Goal: Task Accomplishment & Management: Use online tool/utility

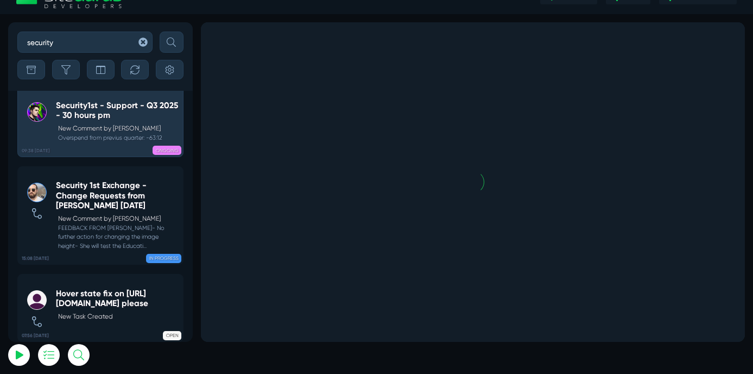
scroll to position [-17, 0]
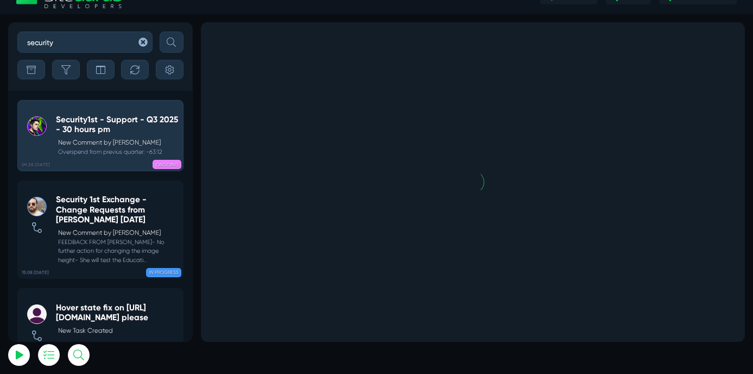
select select "0"
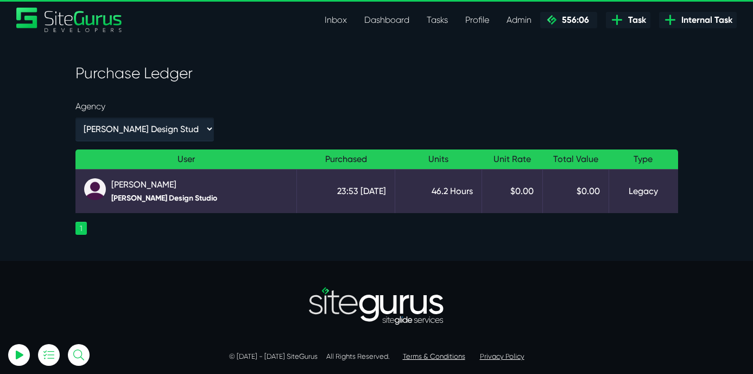
select select "0"
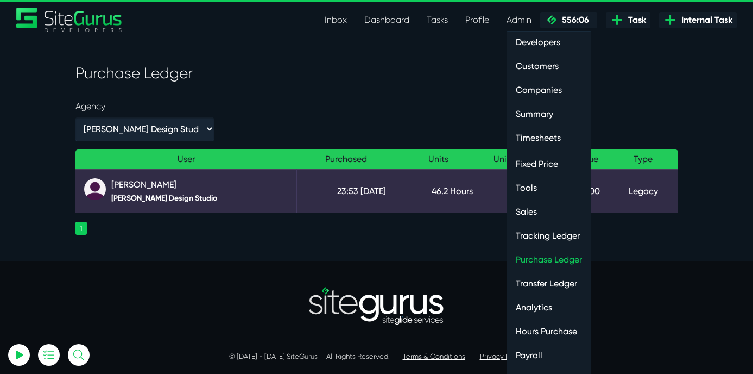
click at [536, 357] on link "Payroll" at bounding box center [549, 355] width 84 height 22
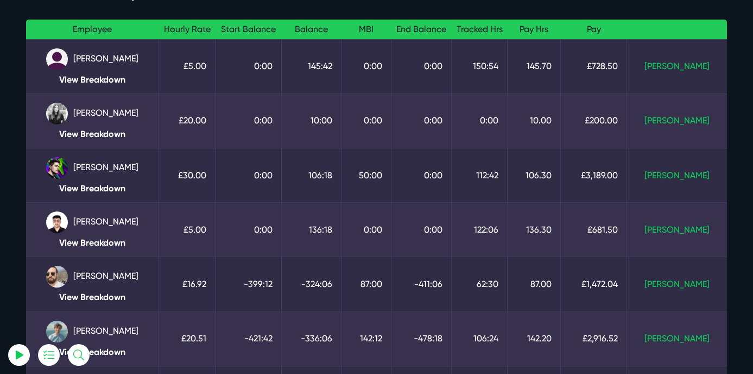
scroll to position [78, 0]
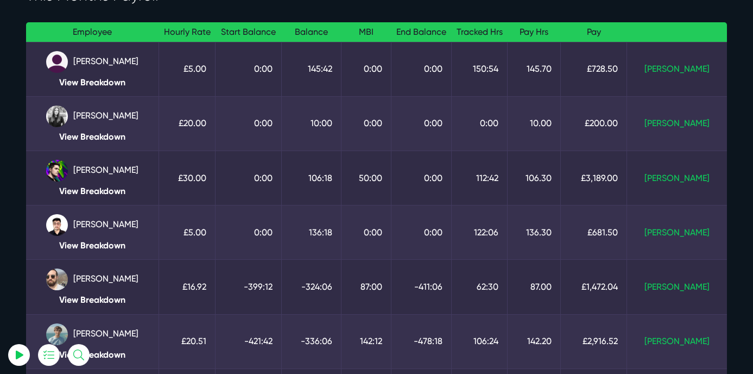
drag, startPoint x: 84, startPoint y: 60, endPoint x: 142, endPoint y: 60, distance: 58.1
click at [142, 60] on td "[PERSON_NAME] View Breakdown" at bounding box center [92, 69] width 133 height 54
